Goal: Task Accomplishment & Management: Use online tool/utility

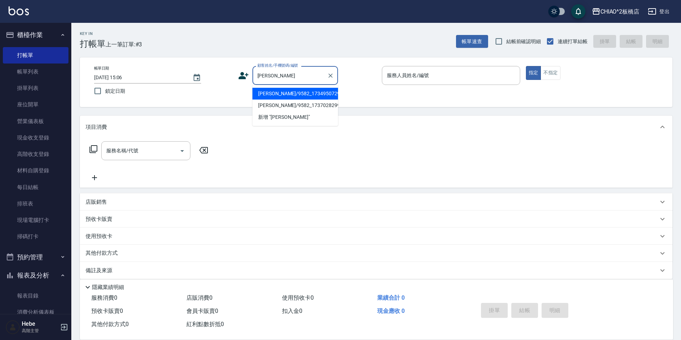
click at [282, 91] on li "[PERSON_NAME]/9582_1734950729/null" at bounding box center [296, 94] width 86 height 12
type input "[PERSON_NAME]/9582_1734950729/null"
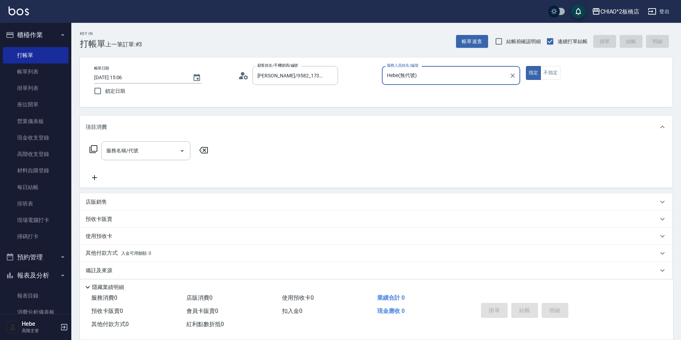
click at [427, 75] on input "Hebe(無代號)" at bounding box center [445, 75] width 121 height 12
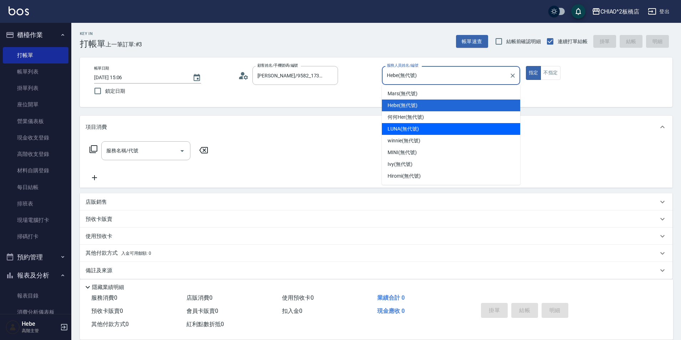
click at [404, 129] on span "LUNA (無代號)" at bounding box center [403, 128] width 31 height 7
type input "LUNA(無代號)"
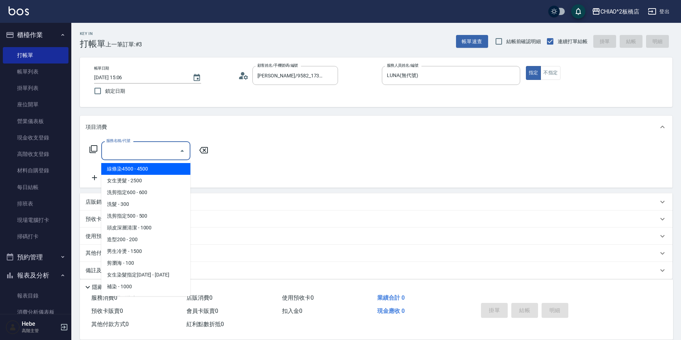
click at [157, 150] on input "服務名稱/代號" at bounding box center [141, 150] width 72 height 12
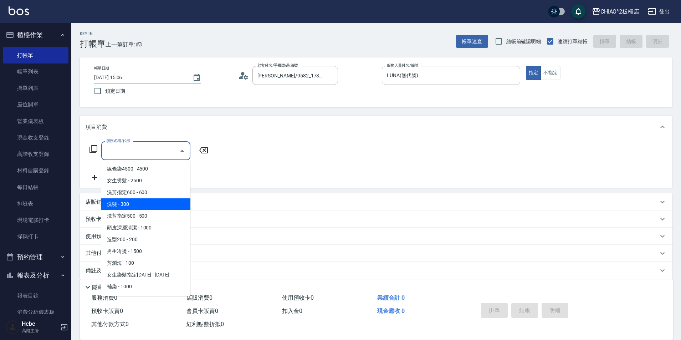
click at [149, 202] on span "洗髮 - 300" at bounding box center [145, 204] width 89 height 12
type input "洗髮(96679)"
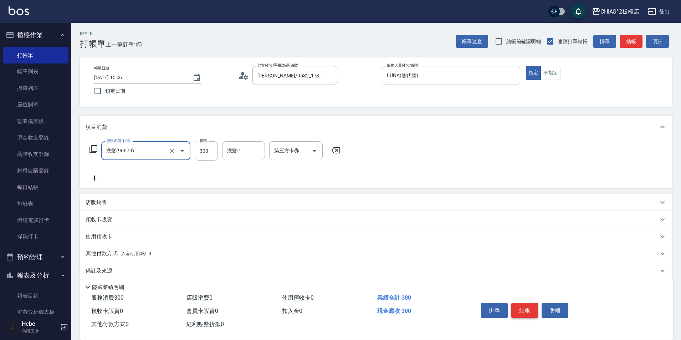
click at [528, 306] on button "結帳" at bounding box center [525, 310] width 27 height 15
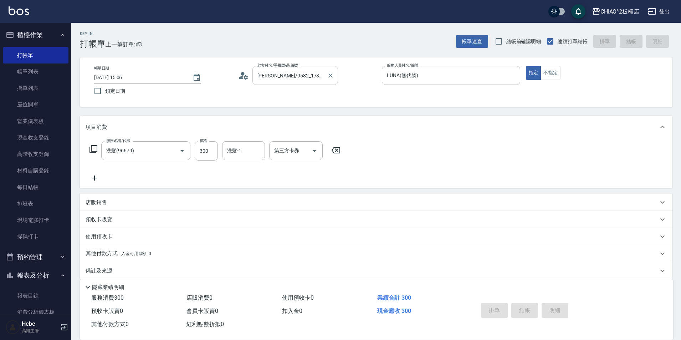
type input "[DATE] 16:03"
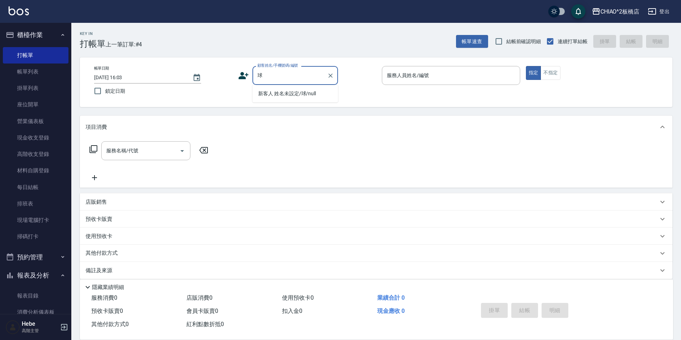
click at [279, 94] on li "新客人 姓名未設定/球/null" at bounding box center [296, 94] width 86 height 12
type input "新客人 姓名未設定/球/null"
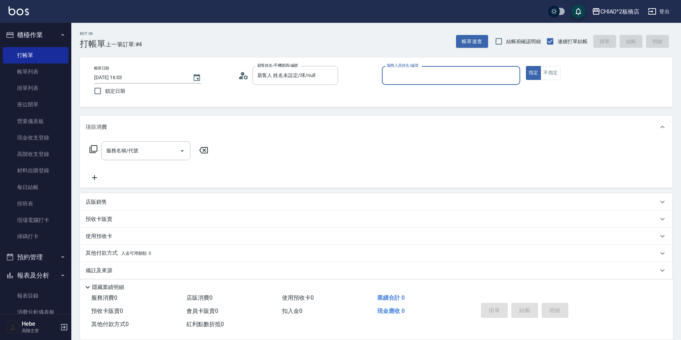
click at [388, 80] on input "服務人員姓名/編號" at bounding box center [451, 75] width 132 height 12
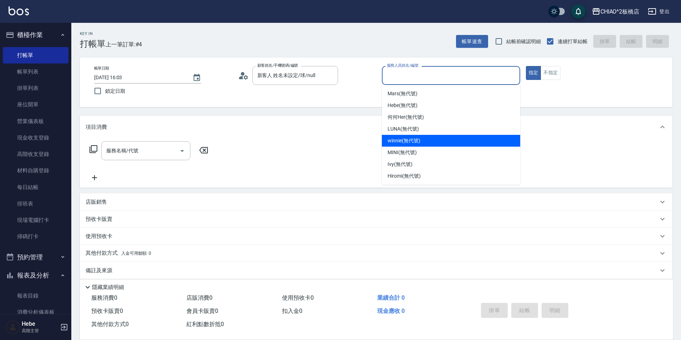
click at [408, 136] on div "winnie (無代號)" at bounding box center [451, 141] width 138 height 12
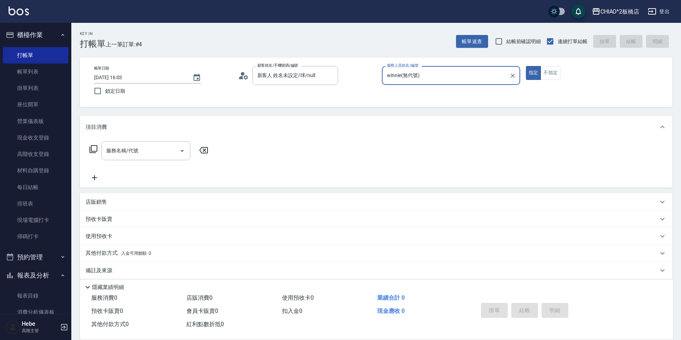
click at [397, 79] on input "winnie(無代號)" at bounding box center [445, 75] width 121 height 12
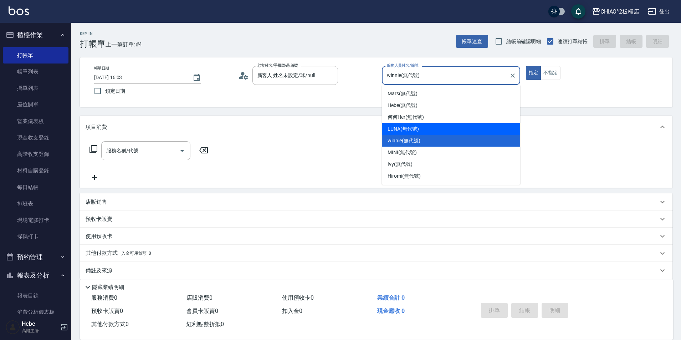
click at [395, 126] on span "LUNA (無代號)" at bounding box center [403, 128] width 31 height 7
type input "LUNA(無代號)"
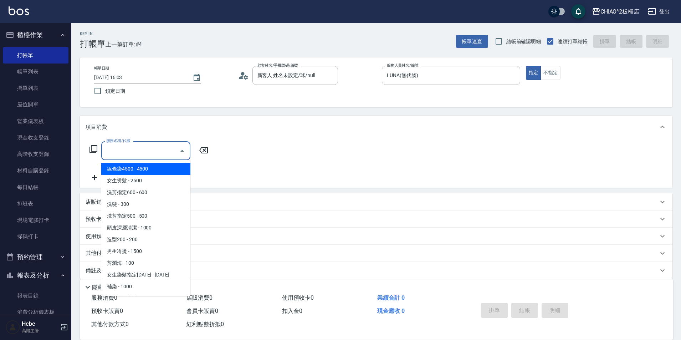
click at [149, 149] on input "服務名稱/代號" at bounding box center [141, 150] width 72 height 12
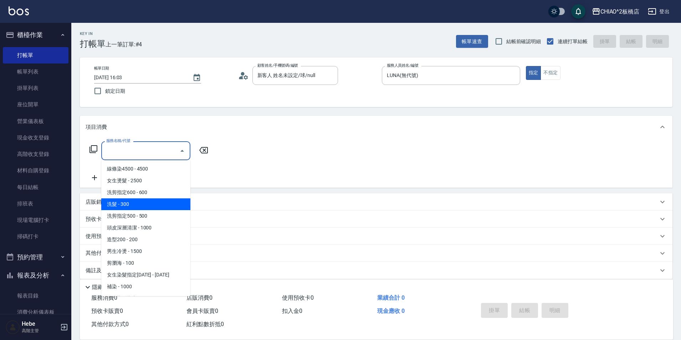
click at [159, 205] on span "洗髮 - 300" at bounding box center [145, 204] width 89 height 12
type input "洗髮(96679)"
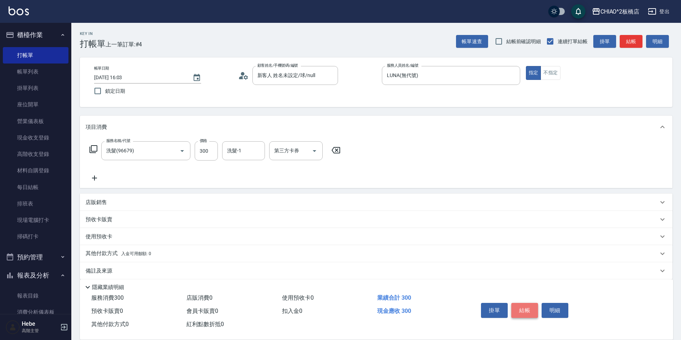
click at [527, 304] on button "結帳" at bounding box center [525, 310] width 27 height 15
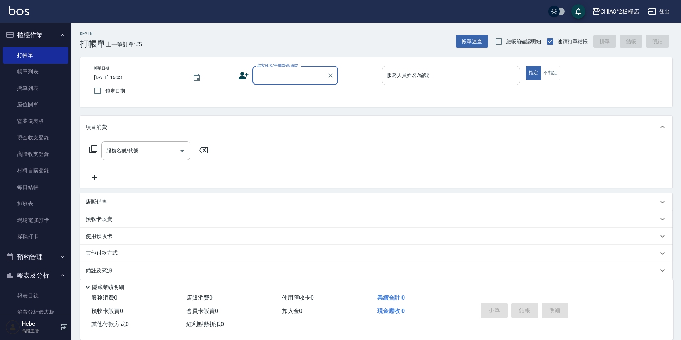
click at [263, 71] on input "顧客姓名/手機號碼/編號" at bounding box center [290, 75] width 68 height 12
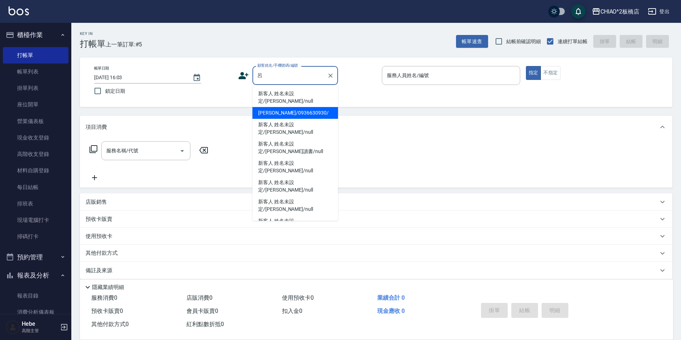
click at [293, 107] on li "[PERSON_NAME]/0936630930/" at bounding box center [296, 113] width 86 height 12
type input "[PERSON_NAME]/0936630930/"
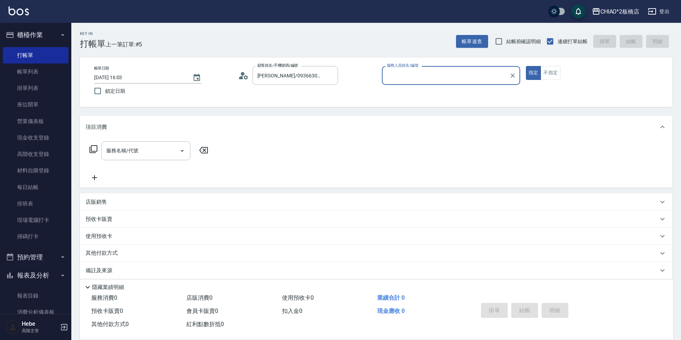
type input "Hebe(無代號)"
click at [241, 77] on icon at bounding box center [241, 77] width 4 height 3
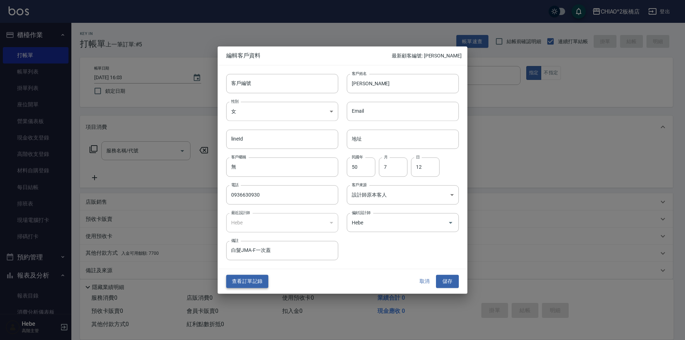
click at [242, 285] on button "查看訂單記錄" at bounding box center [247, 281] width 42 height 13
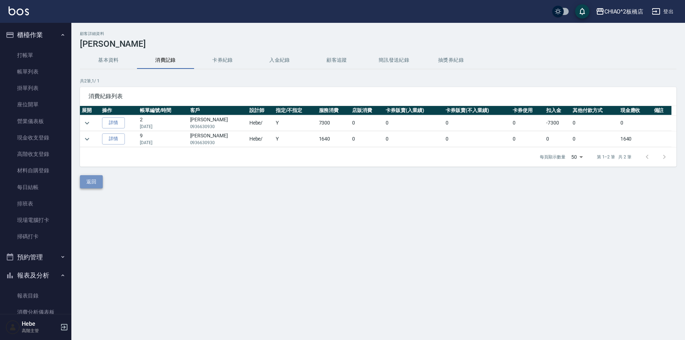
click at [92, 185] on button "返回" at bounding box center [91, 181] width 23 height 13
click at [115, 139] on link "詳情" at bounding box center [113, 138] width 23 height 11
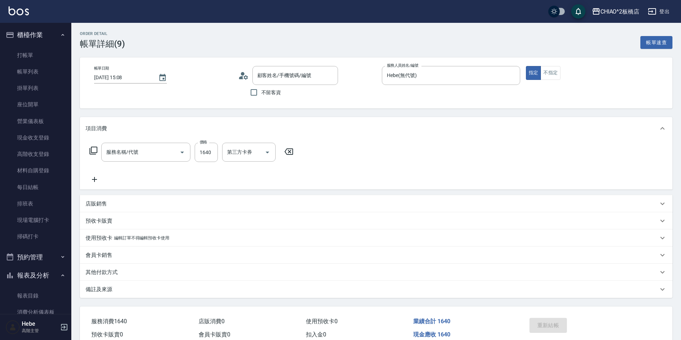
type input "[DATE] 15:08"
type input "Hebe(無代號)"
type input "[PERSON_NAME]/0936630930/"
type input "女生染髮指定2000(96698)"
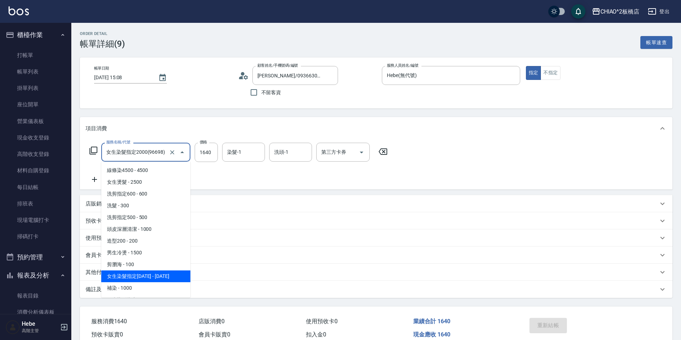
click at [158, 150] on input "女生染髮指定2000(96698)" at bounding box center [136, 152] width 63 height 12
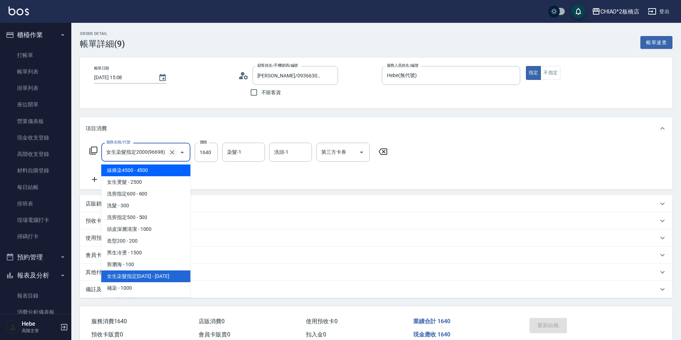
click at [172, 151] on icon "Clear" at bounding box center [172, 152] width 7 height 7
